Goal: Find specific page/section: Find specific page/section

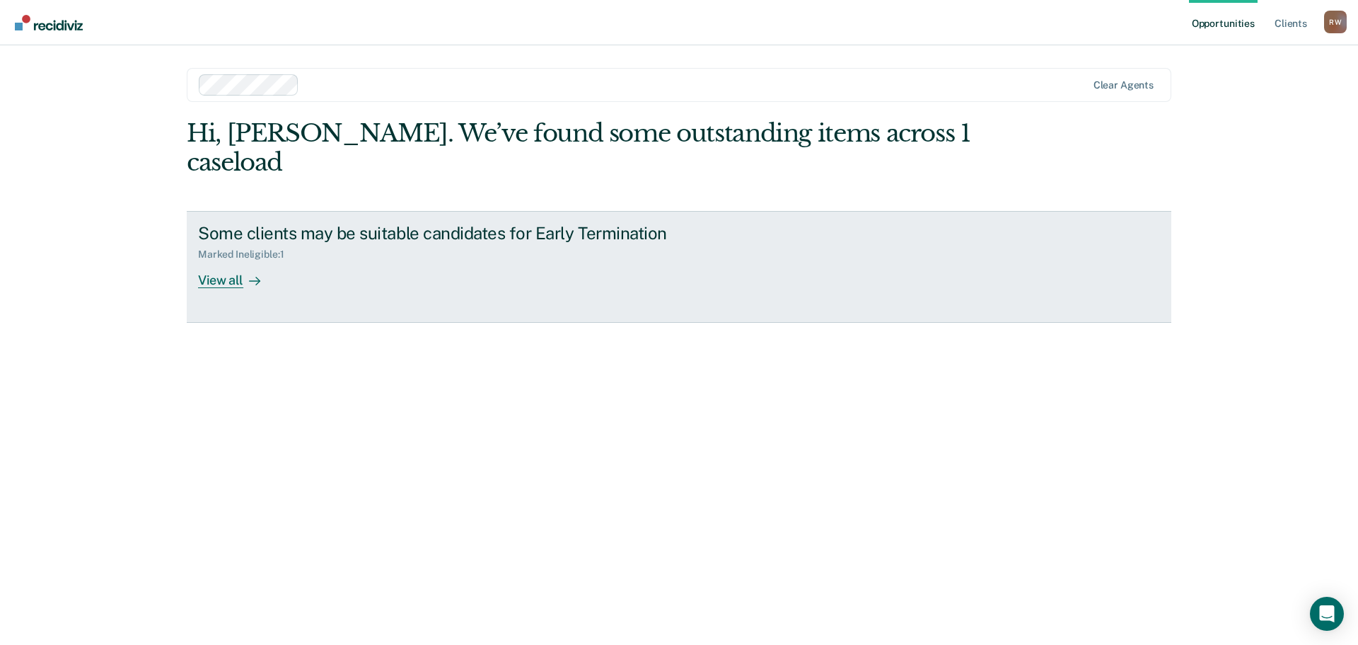
click at [482, 242] on div "Some clients may be suitable candidates for Early Termination Marked Ineligible…" at bounding box center [463, 255] width 531 height 65
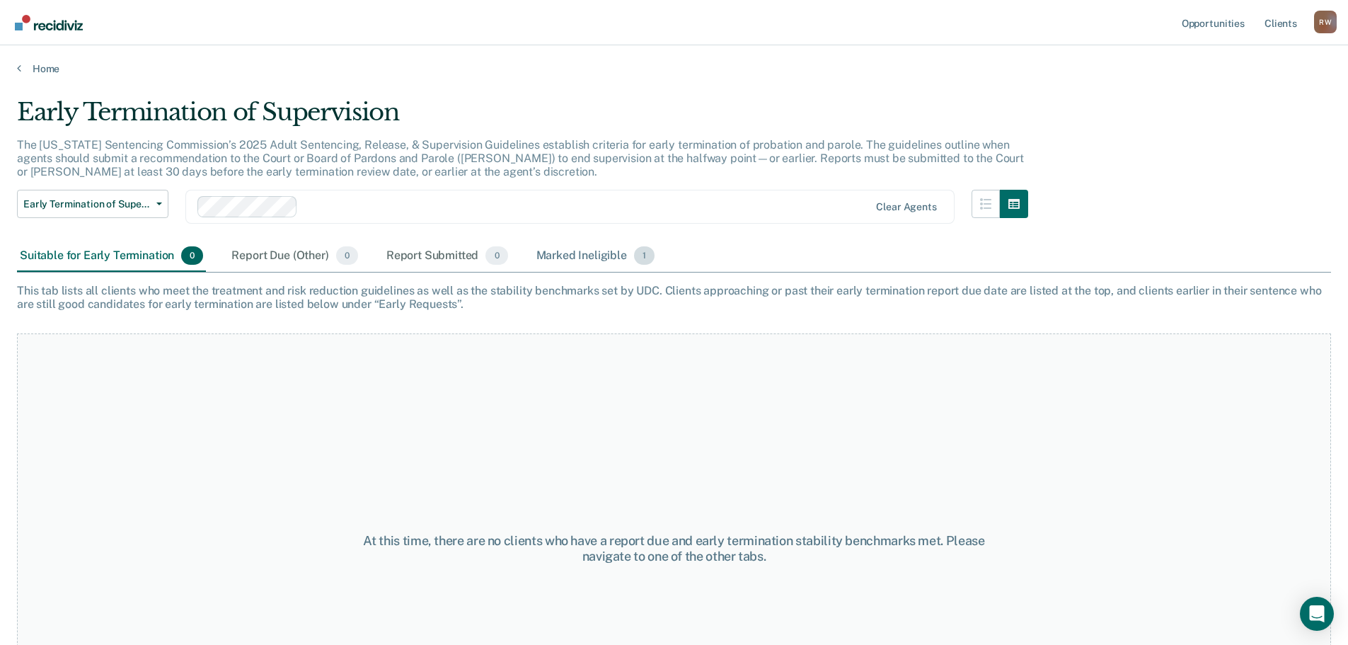
click at [586, 253] on div "Marked Ineligible 1" at bounding box center [595, 256] width 125 height 31
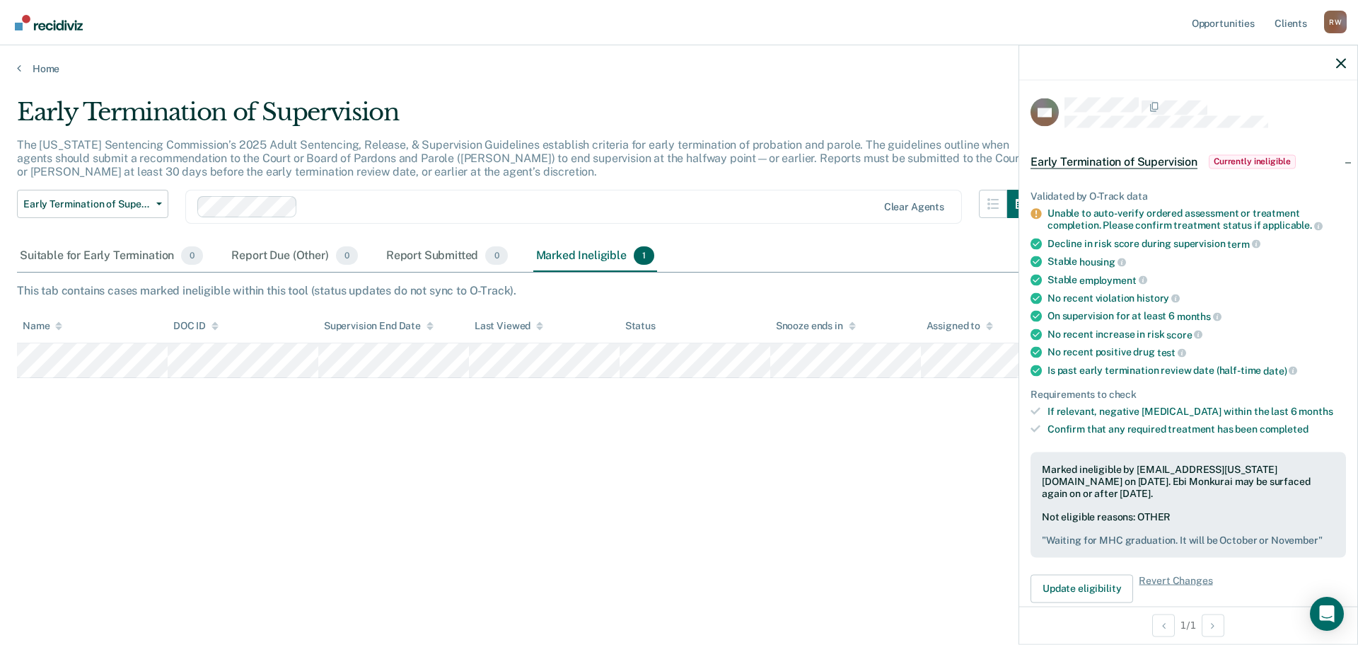
click at [529, 410] on div "Early Termination of Supervision The Utah Sentencing Commission’s 2025 Adult Se…" at bounding box center [679, 318] width 1325 height 441
click at [1339, 66] on icon "button" at bounding box center [1342, 63] width 10 height 10
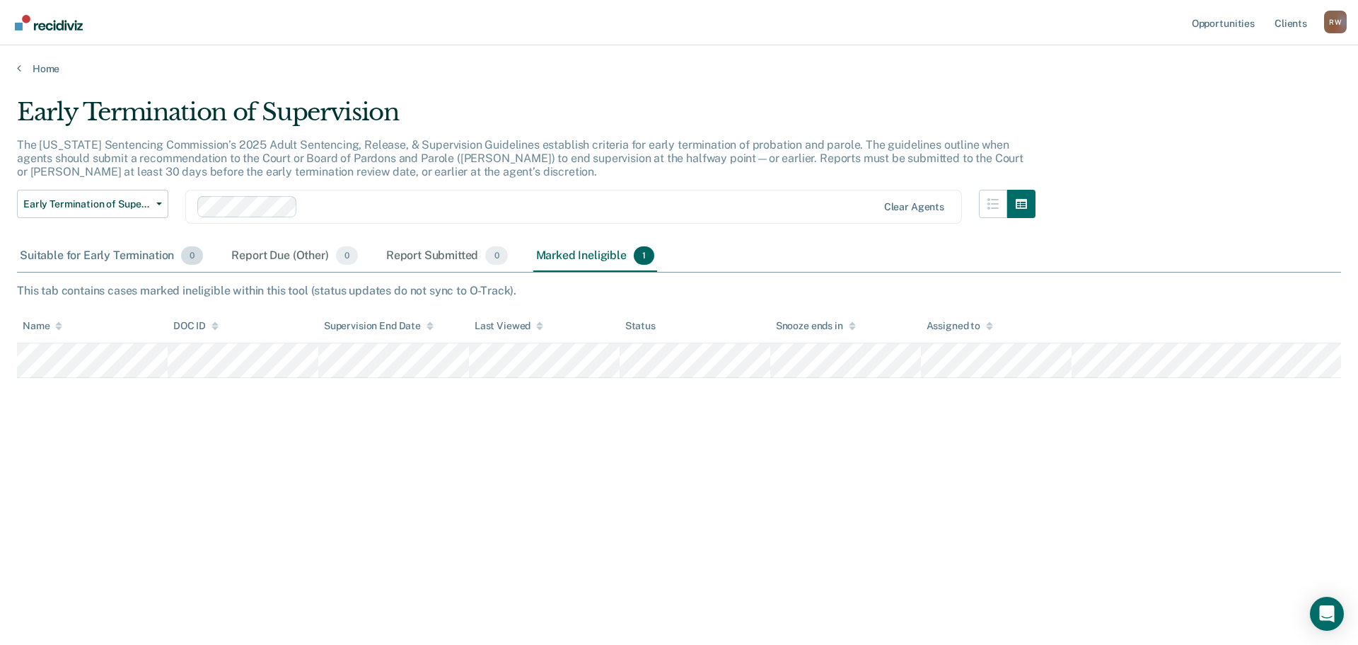
click at [71, 255] on div "Suitable for Early Termination 0" at bounding box center [111, 256] width 189 height 31
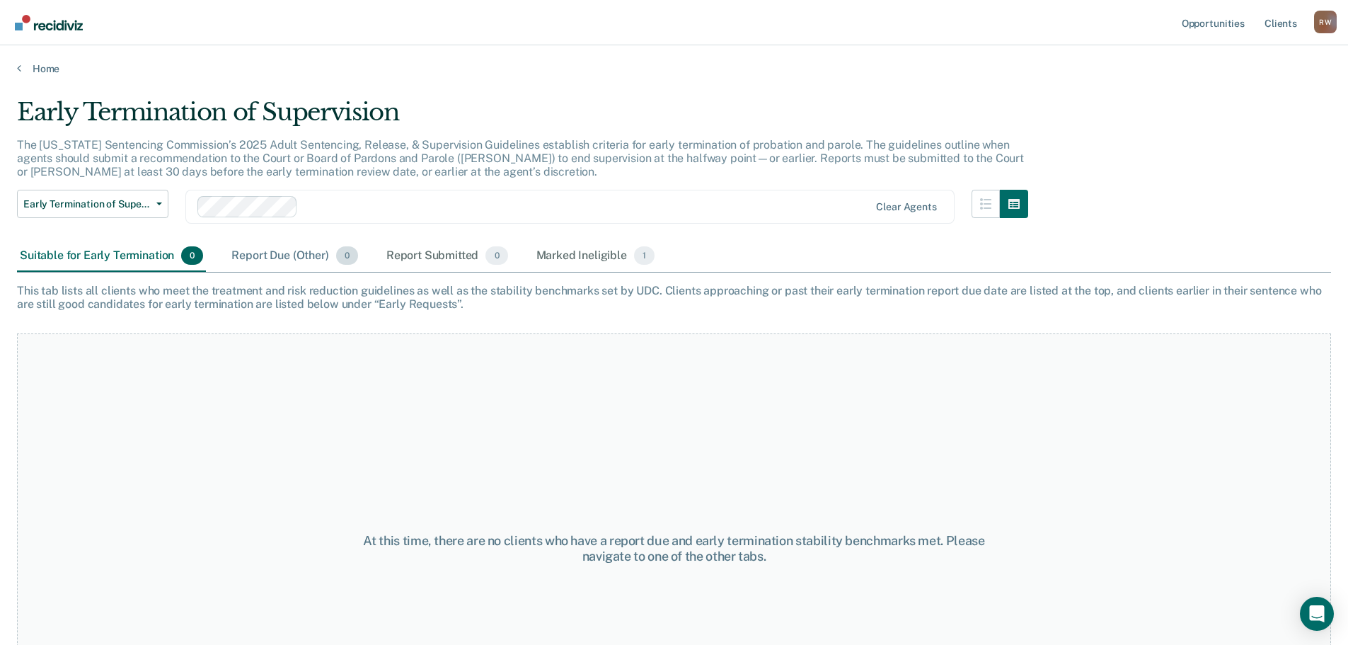
drag, startPoint x: 273, startPoint y: 250, endPoint x: 284, endPoint y: 248, distance: 11.5
click at [274, 250] on div "Report Due (Other) 0" at bounding box center [295, 256] width 132 height 31
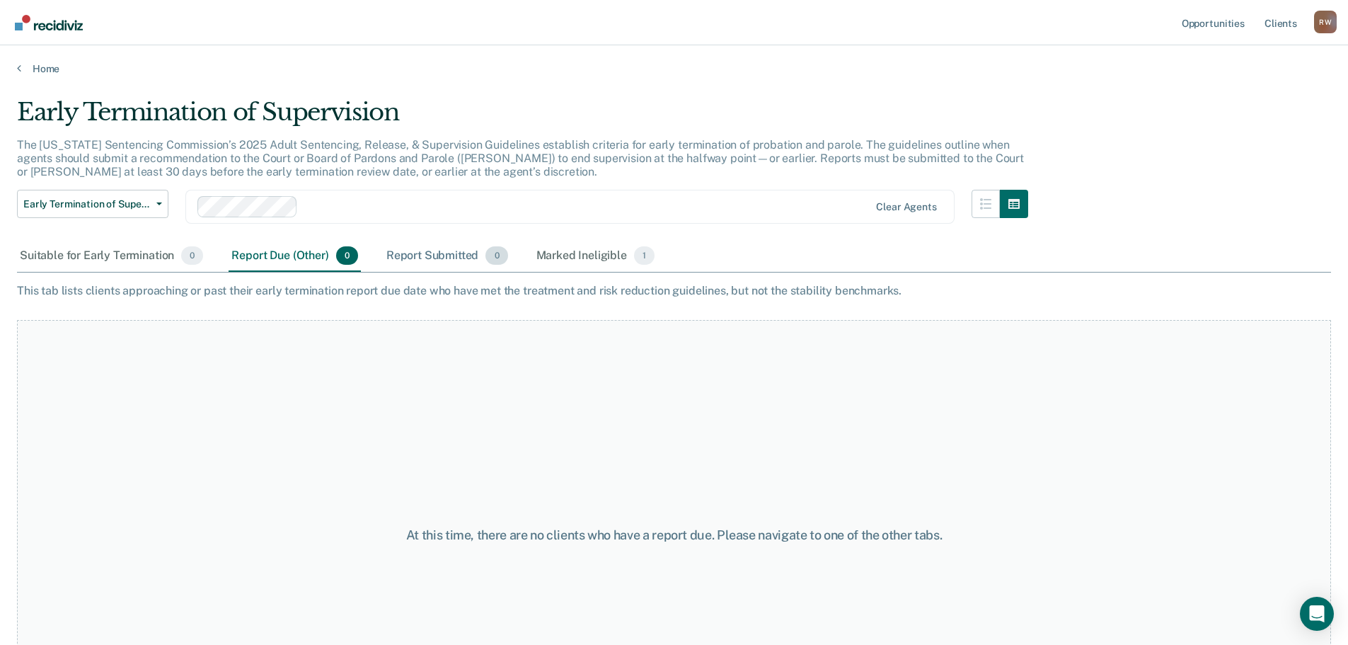
click at [449, 247] on div "Report Submitted 0" at bounding box center [446, 256] width 127 height 31
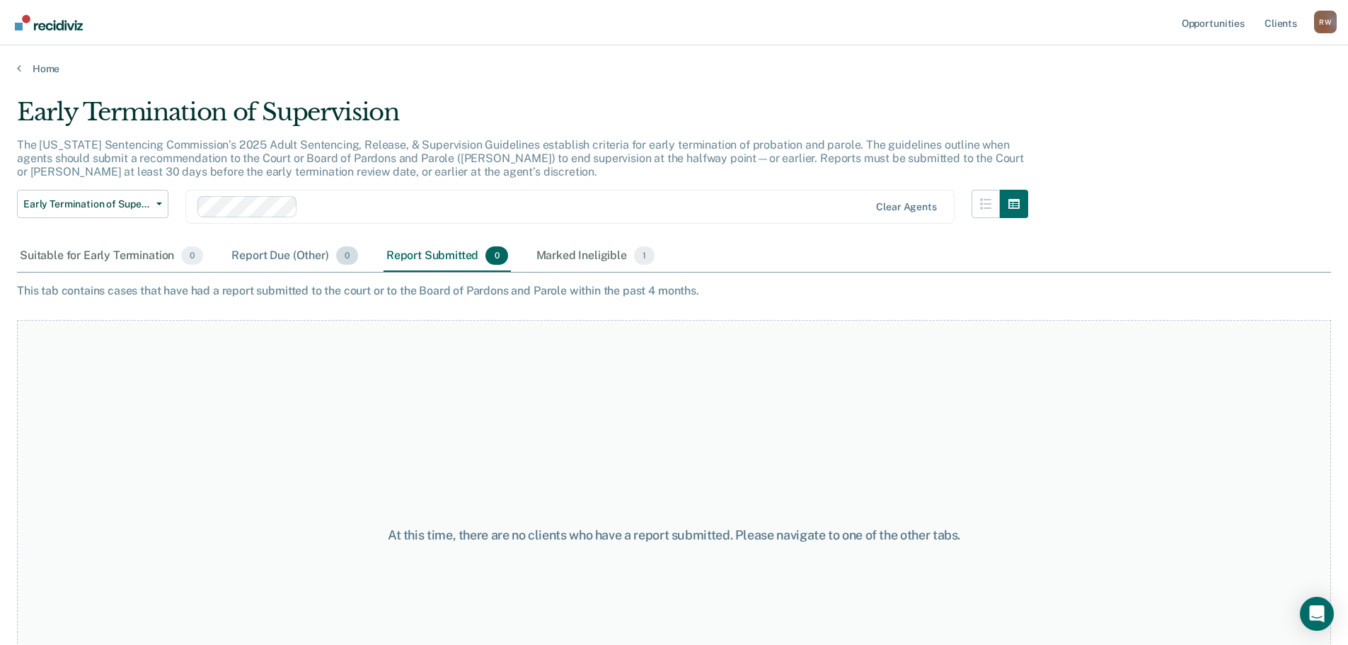
click at [255, 254] on div "Report Due (Other) 0" at bounding box center [295, 256] width 132 height 31
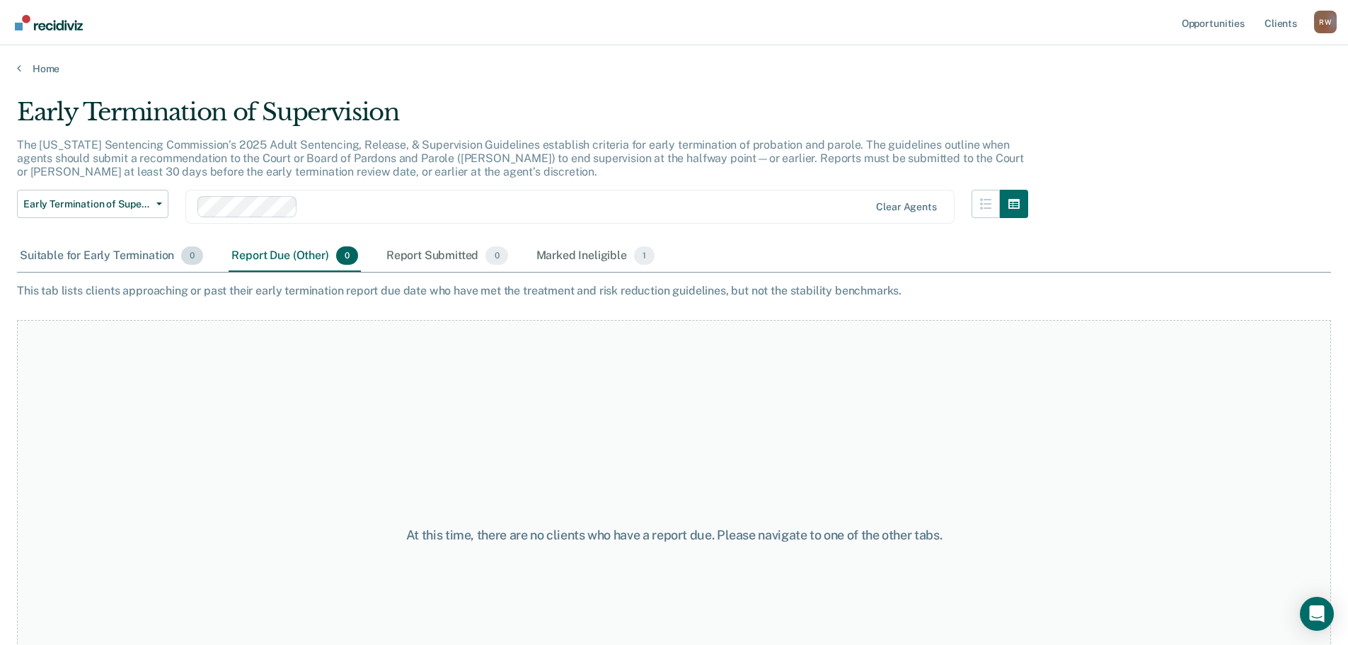
click at [116, 253] on div "Suitable for Early Termination 0" at bounding box center [111, 256] width 189 height 31
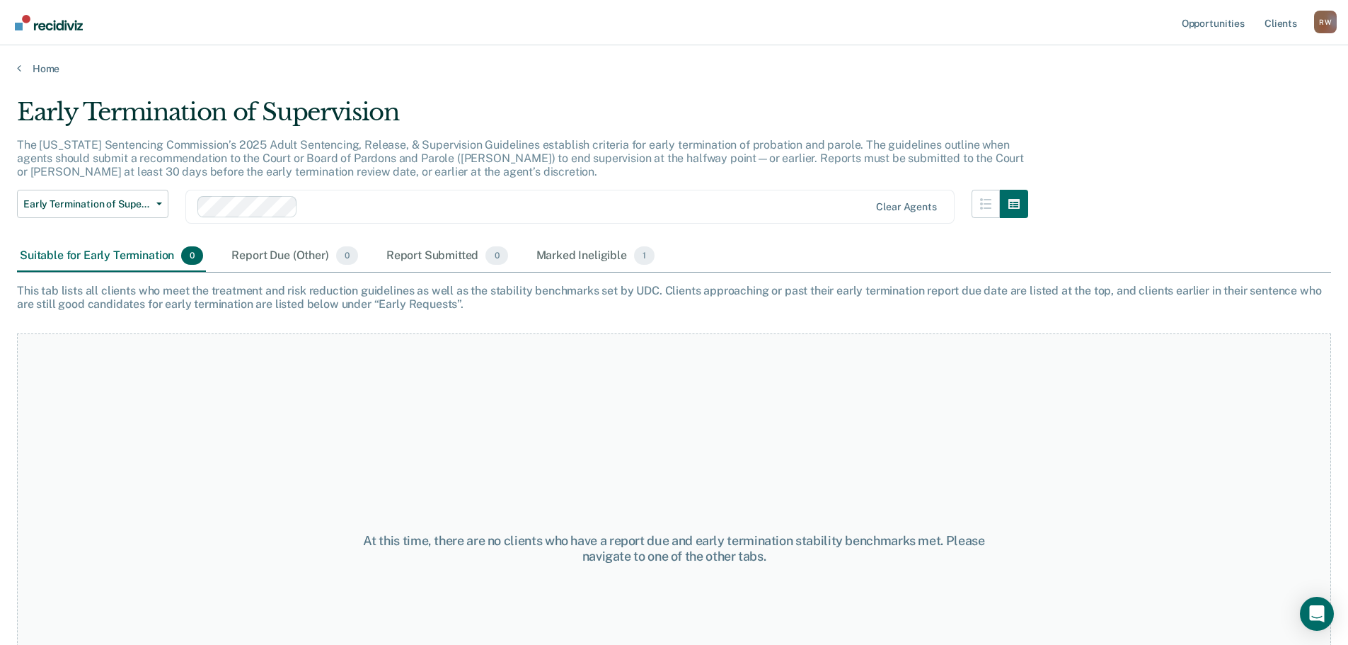
drag, startPoint x: 569, startPoint y: 311, endPoint x: 531, endPoint y: 312, distance: 37.5
click at [531, 312] on div "Early Termination of Supervision The Utah Sentencing Commission’s 2025 Adult Se…" at bounding box center [674, 318] width 1314 height 441
click at [584, 253] on div "Marked Ineligible 1" at bounding box center [595, 256] width 125 height 31
